Goal: Information Seeking & Learning: Learn about a topic

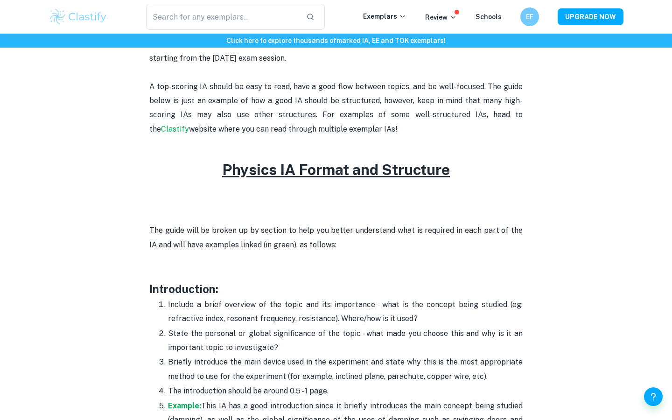
scroll to position [408, 0]
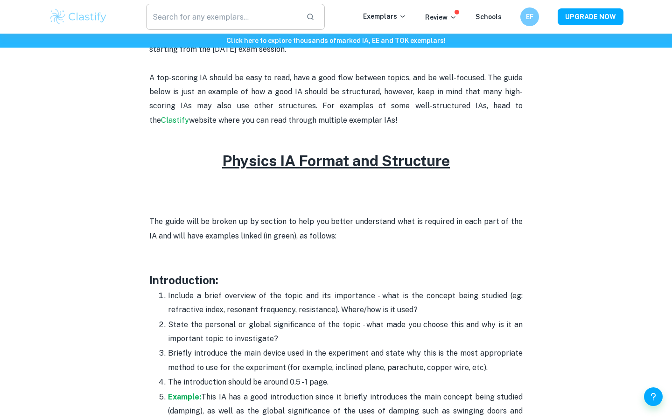
click at [287, 15] on input "text" at bounding box center [222, 17] width 153 height 26
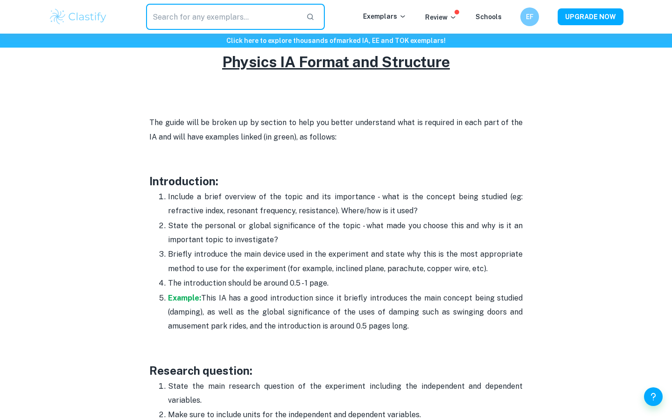
scroll to position [509, 0]
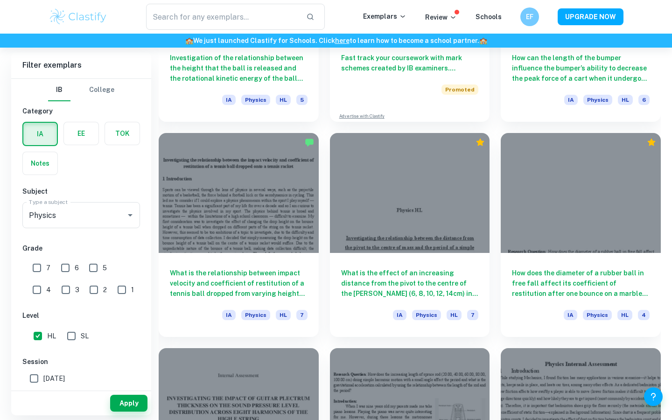
scroll to position [1904, 0]
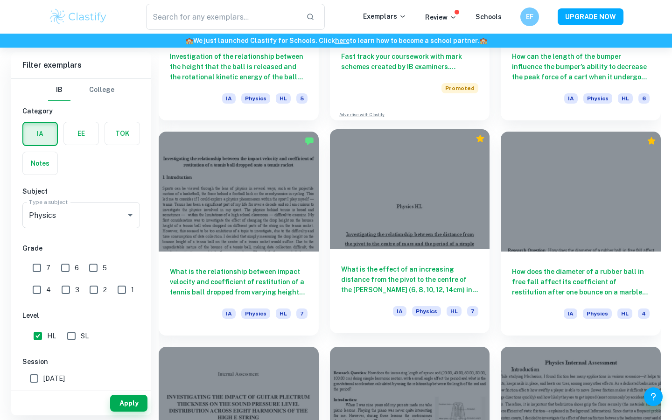
click at [416, 262] on div "What is the effect of an increasing distance from the pivot to the centre of th…" at bounding box center [410, 291] width 160 height 84
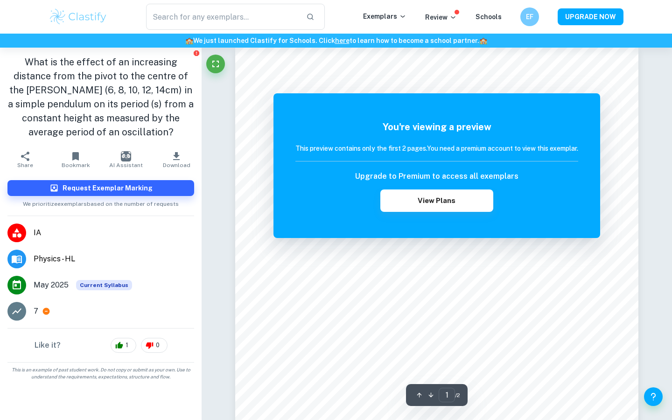
scroll to position [10, 0]
